Goal: Communication & Community: Ask a question

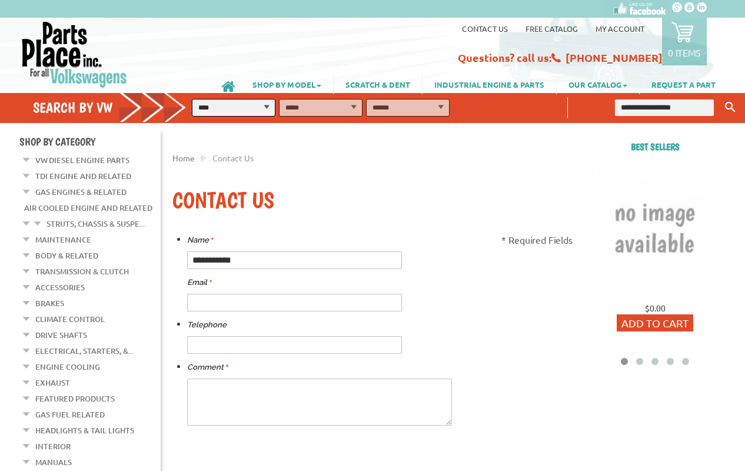
type input "**********"
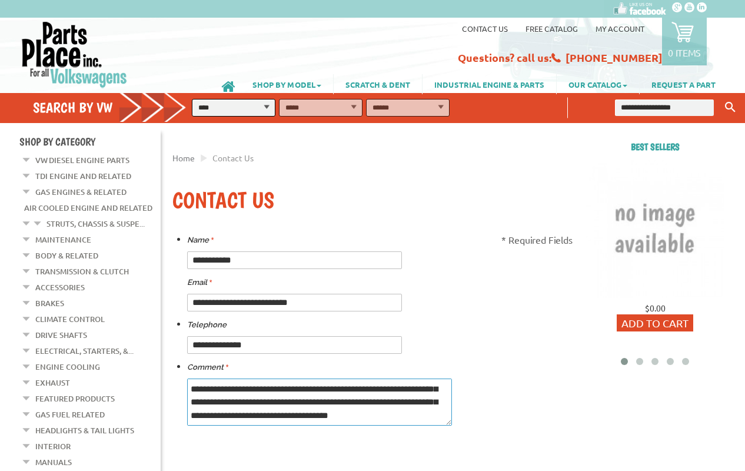
scroll to position [502, 0]
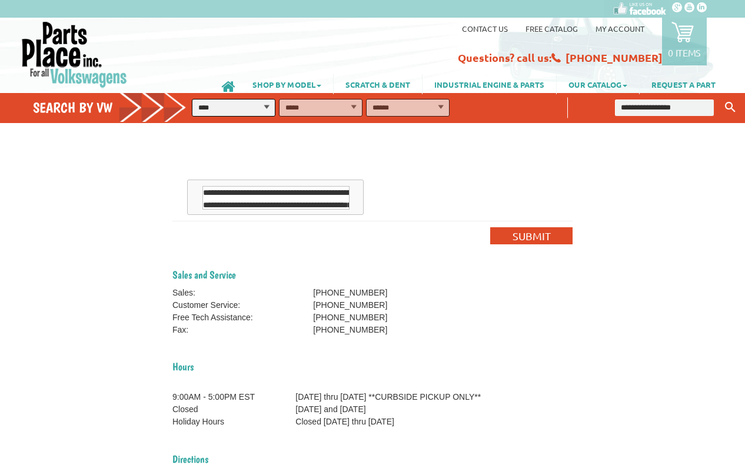
type textarea "**********"
click at [532, 236] on span "Submit" at bounding box center [532, 236] width 38 height 12
